Goal: Check status: Check status

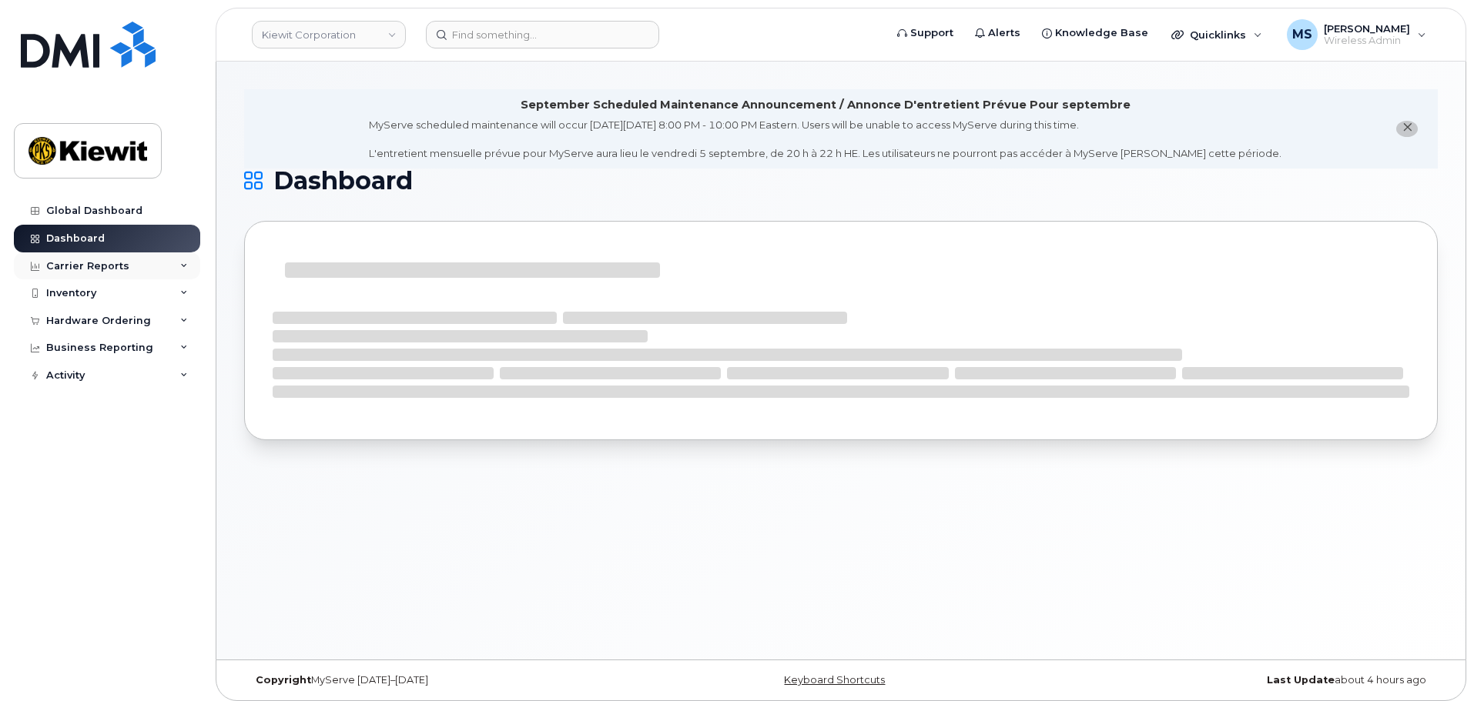
click at [126, 268] on div "Carrier Reports" at bounding box center [107, 267] width 186 height 28
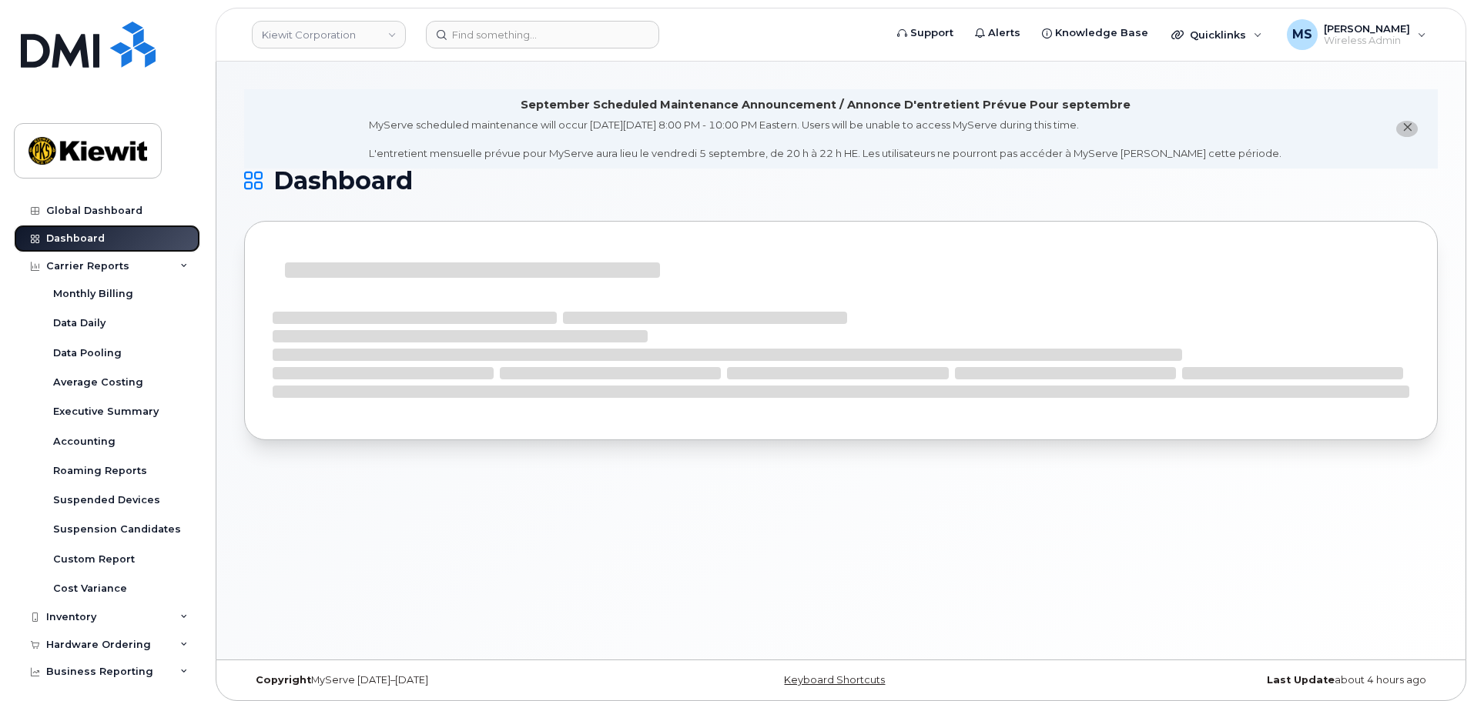
click at [112, 240] on link "Dashboard" at bounding box center [107, 239] width 186 height 28
click at [119, 643] on div "Hardware Ordering" at bounding box center [98, 645] width 105 height 12
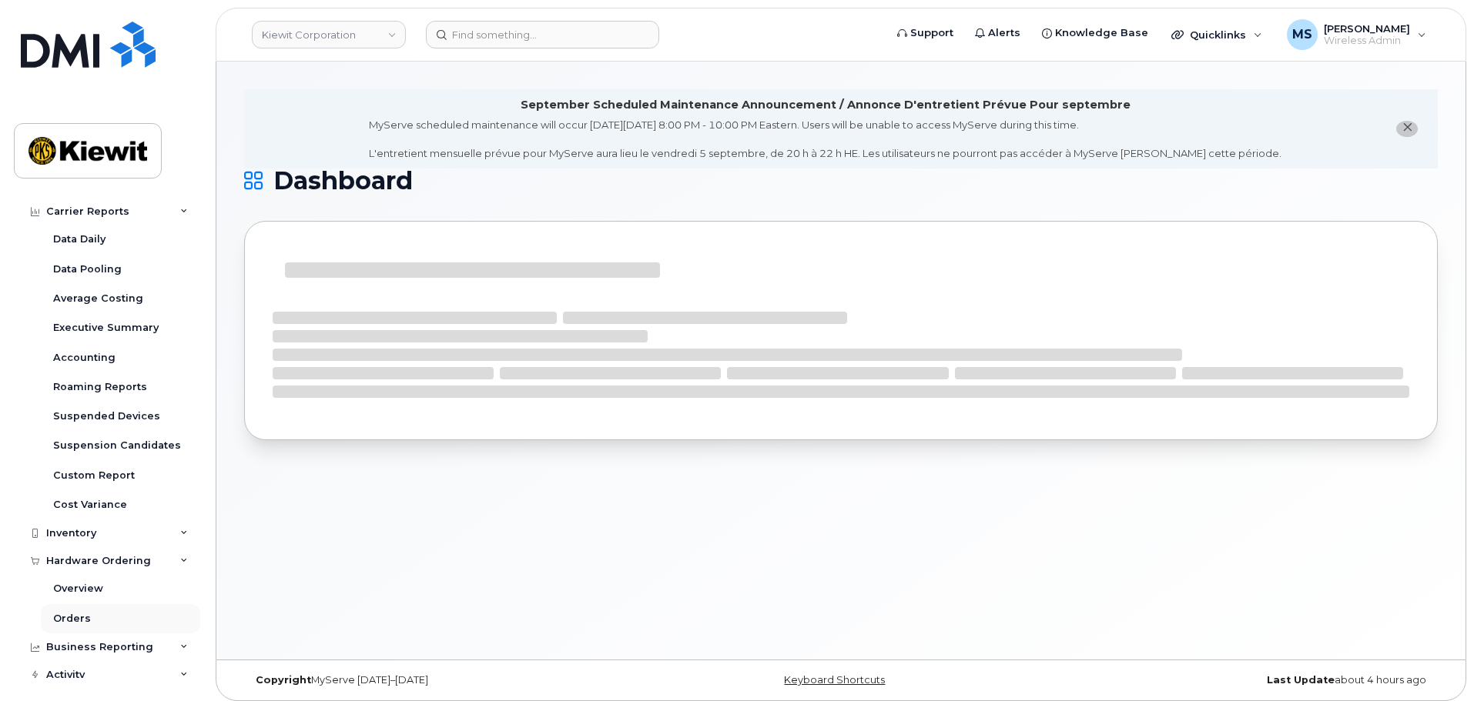
scroll to position [94, 0]
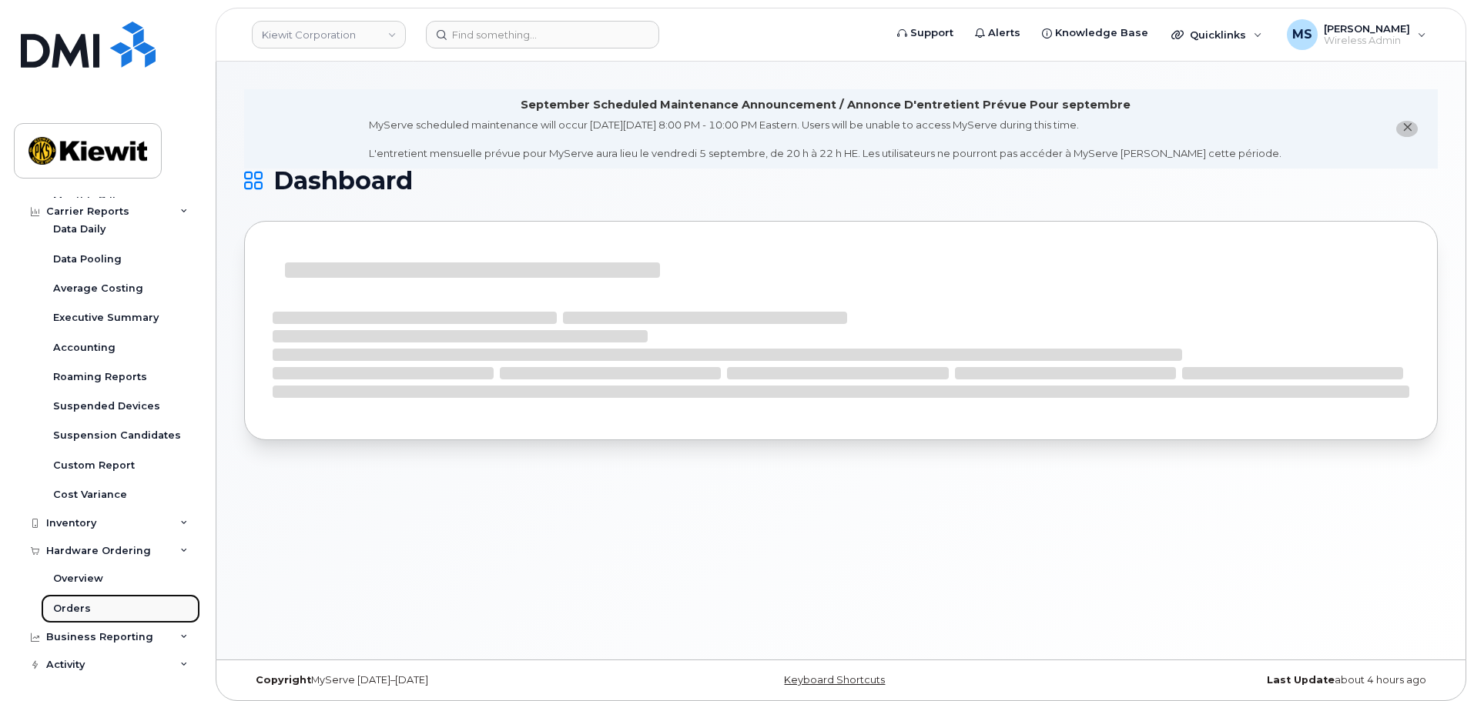
click at [92, 613] on link "Orders" at bounding box center [120, 608] width 159 height 29
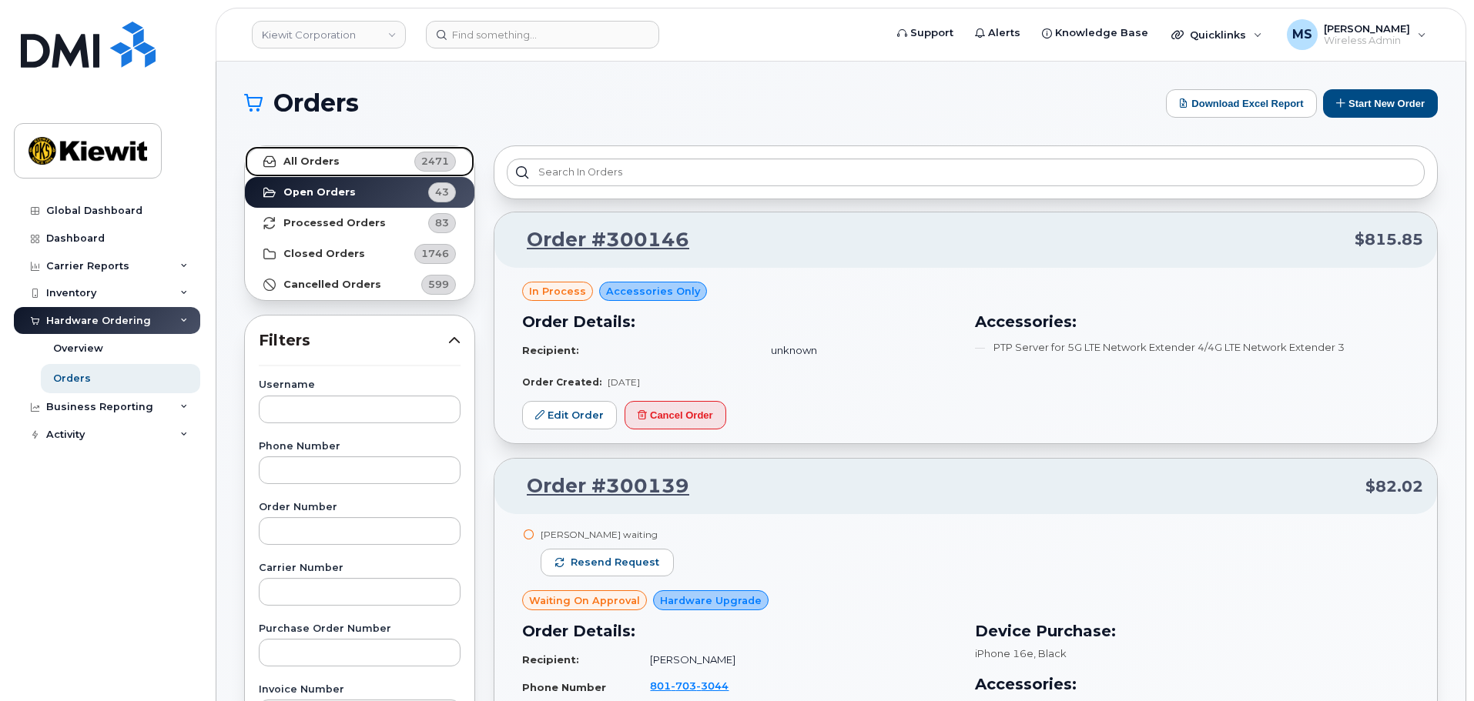
click at [310, 157] on strong "All Orders" at bounding box center [311, 162] width 56 height 12
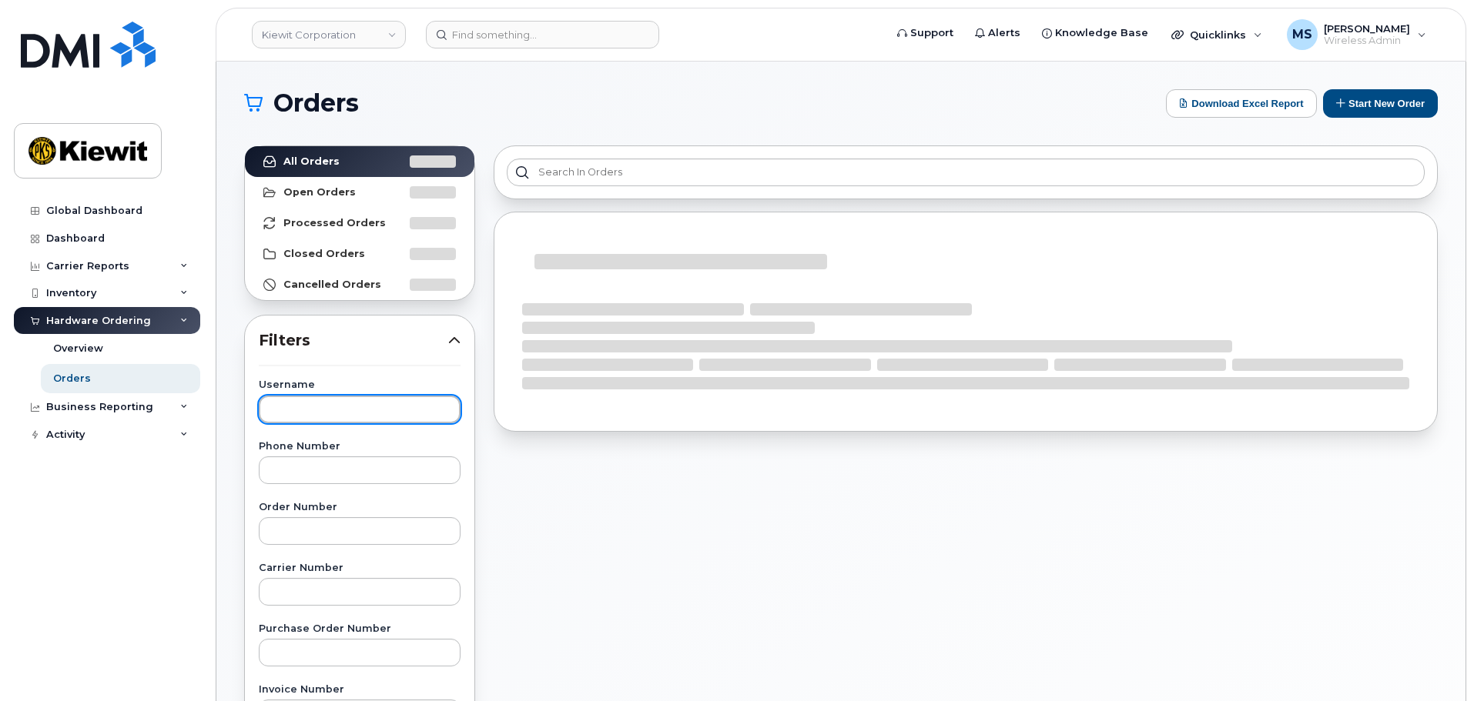
click at [290, 415] on input "text" at bounding box center [360, 410] width 202 height 28
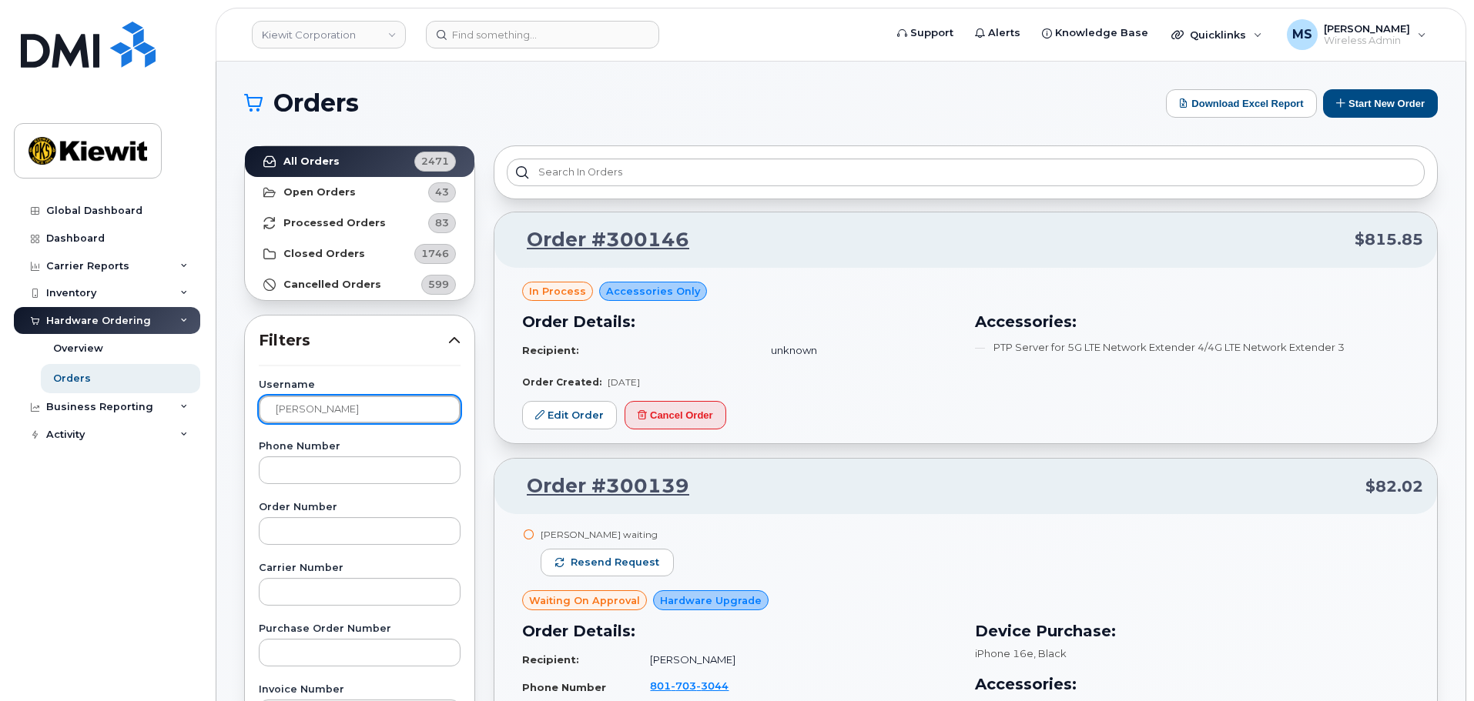
type input "shameel"
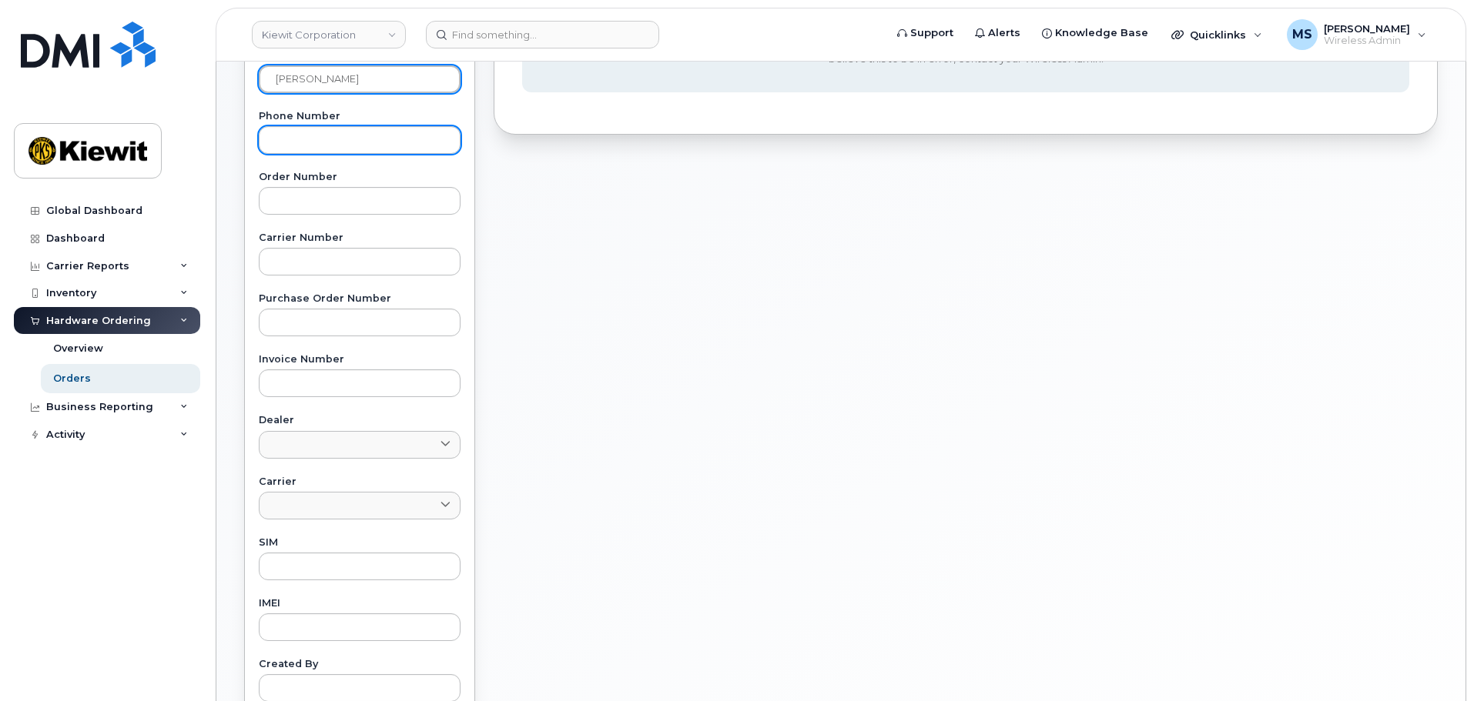
scroll to position [77, 0]
